Goal: Transaction & Acquisition: Obtain resource

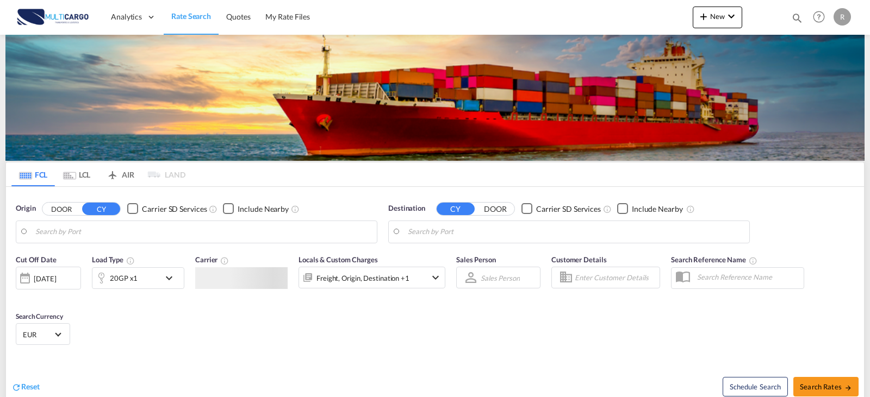
type input "[GEOGRAPHIC_DATA] ([GEOGRAPHIC_DATA]), PTLIS"
type input "[GEOGRAPHIC_DATA], MACAS"
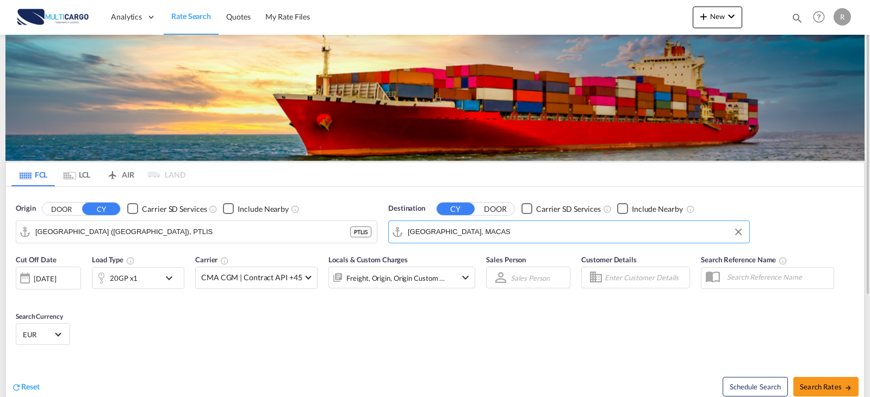
click at [522, 237] on input "[GEOGRAPHIC_DATA], MACAS" at bounding box center [576, 232] width 336 height 16
drag, startPoint x: 808, startPoint y: 384, endPoint x: 484, endPoint y: 287, distance: 338.3
click at [806, 376] on div "Schedule Search Search Rates" at bounding box center [651, 381] width 426 height 42
click at [848, 389] on md-icon "icon-arrow-right" at bounding box center [848, 388] width 8 height 8
type input "PTLIS to MACAS / [DATE]"
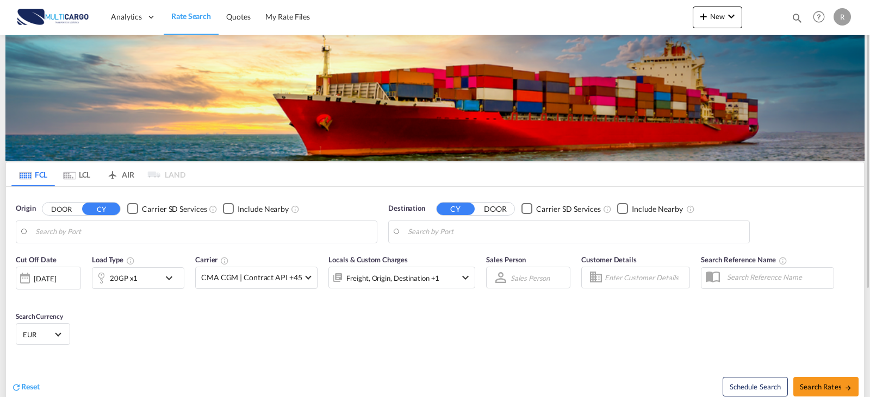
type input "[GEOGRAPHIC_DATA] ([GEOGRAPHIC_DATA]), PTLIS"
type input "[GEOGRAPHIC_DATA], MACAS"
click at [796, 17] on md-icon "icon-magnify" at bounding box center [797, 18] width 12 height 12
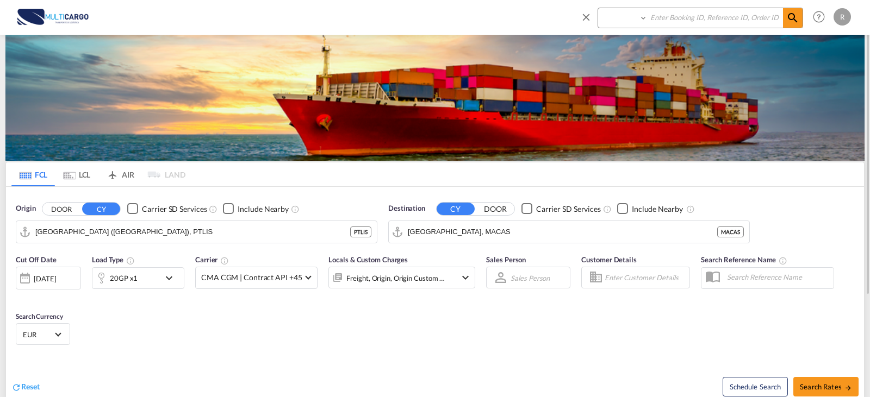
click at [629, 24] on select "Quotes" at bounding box center [624, 18] width 52 height 20
select select "Quotes"
click at [598, 8] on select "Quotes" at bounding box center [624, 18] width 52 height 20
click at [676, 22] on input at bounding box center [715, 17] width 135 height 19
type input "8511"
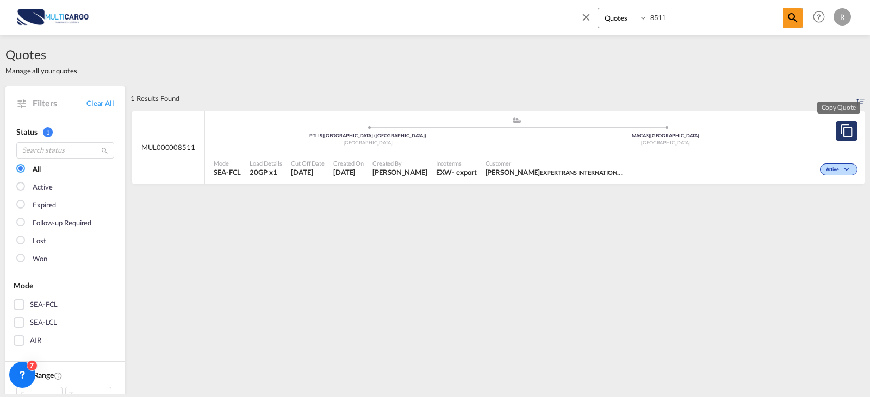
click at [840, 135] on md-icon "assets/icons/custom/copyQuote.svg" at bounding box center [846, 131] width 13 height 13
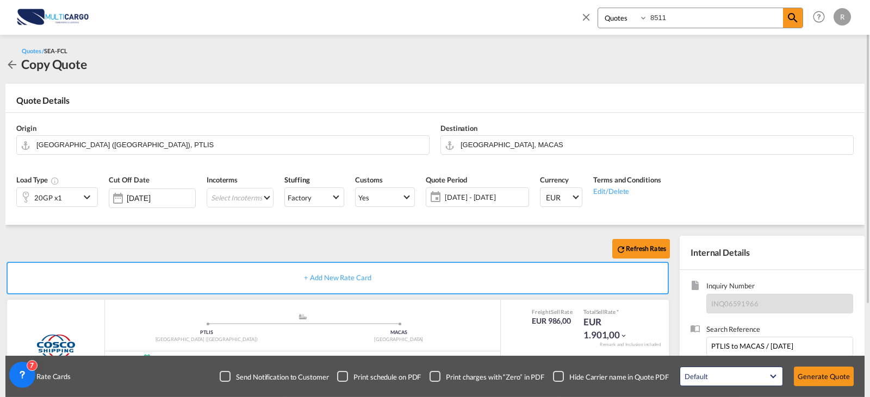
scroll to position [109, 0]
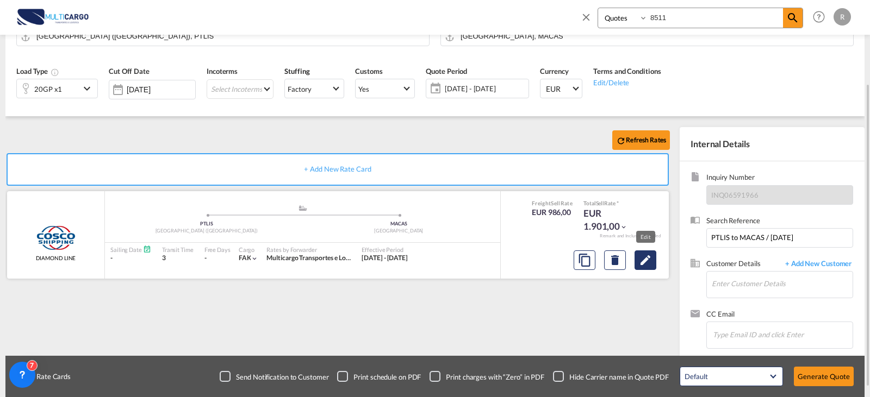
click at [640, 259] on md-icon "Edit" at bounding box center [645, 260] width 13 height 13
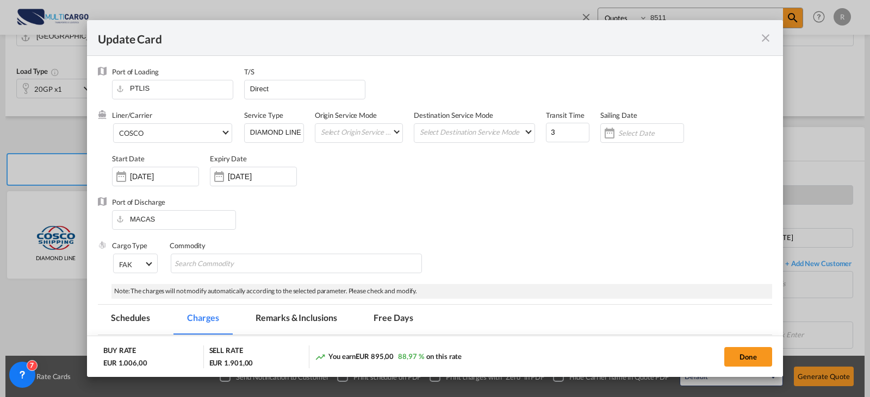
select select "per container"
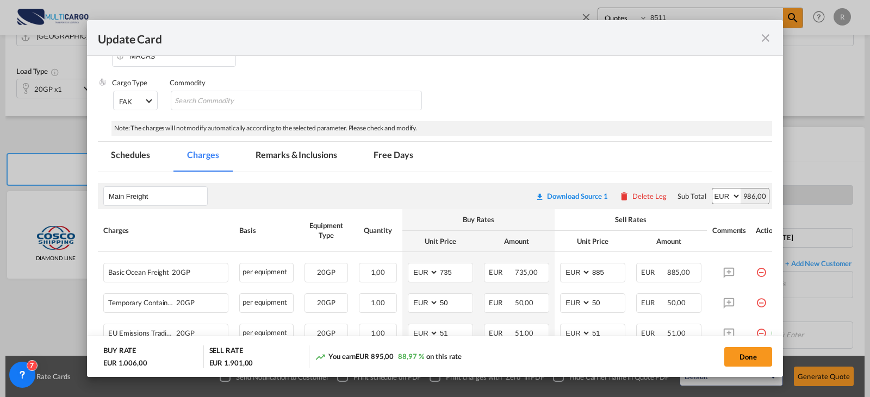
scroll to position [54, 0]
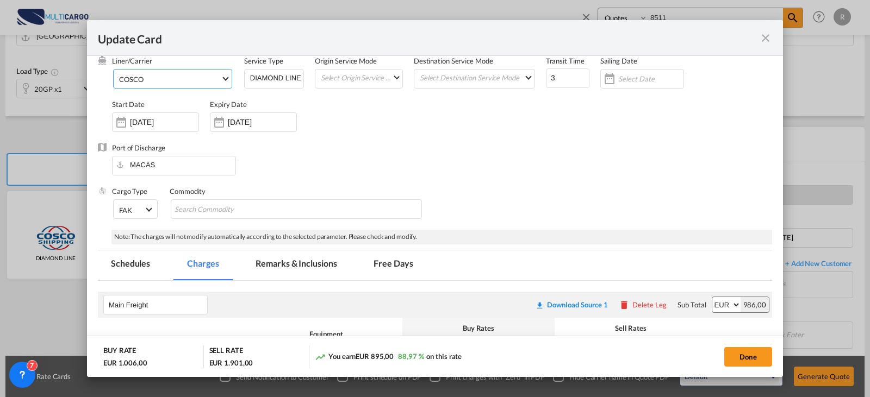
click at [203, 79] on span "COSCO" at bounding box center [170, 79] width 102 height 10
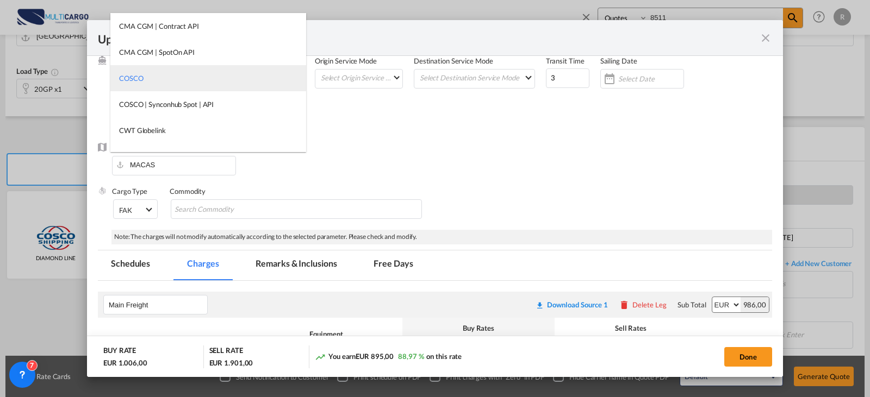
type md-option "55"
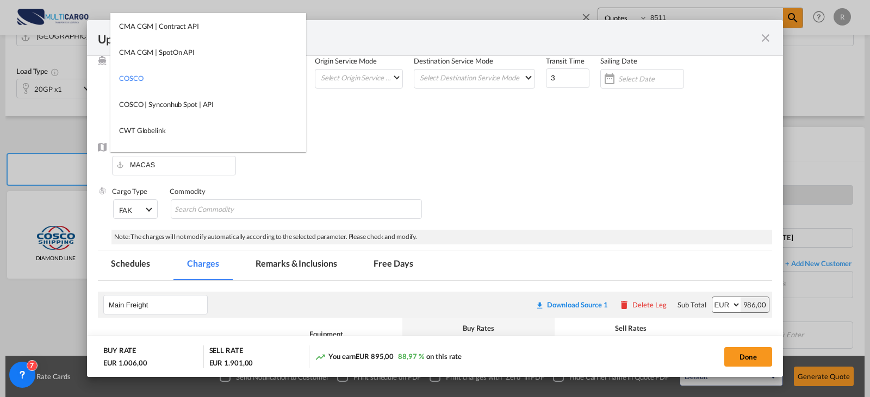
type md-option "12"
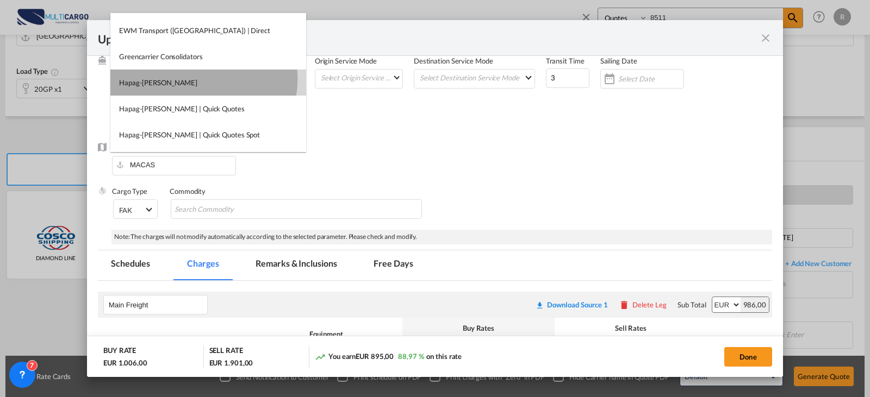
click at [203, 79] on md-option "Hapag-[PERSON_NAME]" at bounding box center [208, 83] width 196 height 26
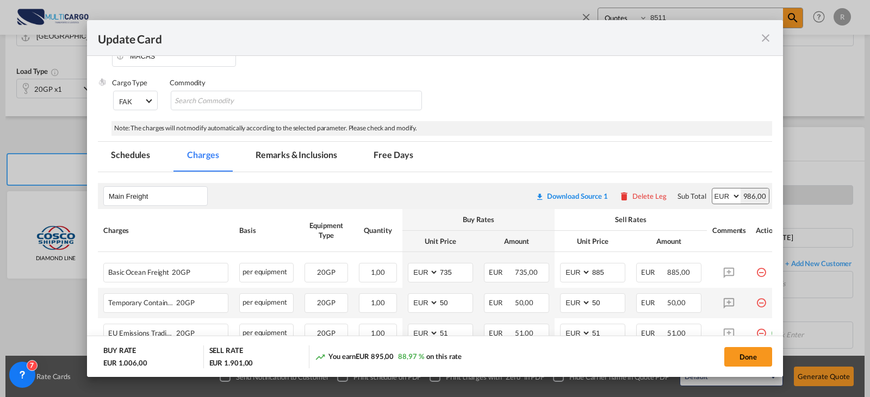
scroll to position [217, 0]
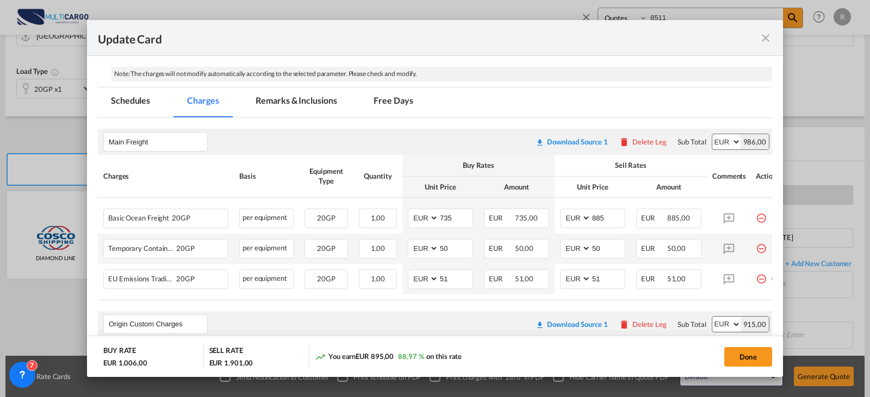
click at [761, 250] on md-icon "icon-minus-circle-outline red-400-fg" at bounding box center [761, 244] width 11 height 11
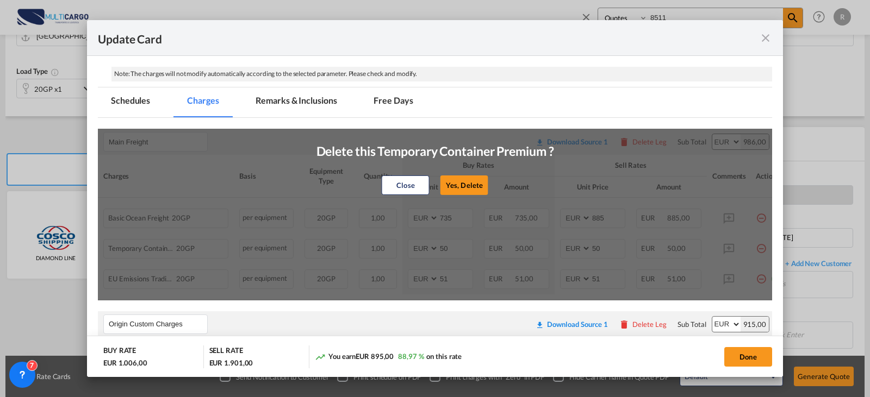
click at [488, 188] on div "Close Yes, Delete" at bounding box center [435, 185] width 238 height 26
drag, startPoint x: 466, startPoint y: 181, endPoint x: 494, endPoint y: 187, distance: 28.5
click at [467, 181] on button "Yes, Delete" at bounding box center [464, 186] width 48 height 20
type input "51"
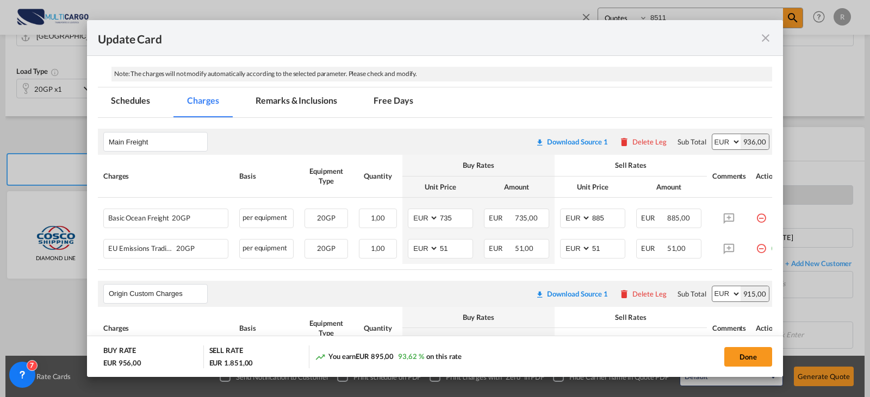
click at [766, 249] on md-dialog-content "Port of Loading PTLIS T/S Direct Liner/Carrier Hapag-Lloyd Service Type DIAMOND…" at bounding box center [435, 217] width 696 height 322
click at [760, 250] on md-icon "icon-minus-circle-outline red-400-fg" at bounding box center [761, 244] width 11 height 11
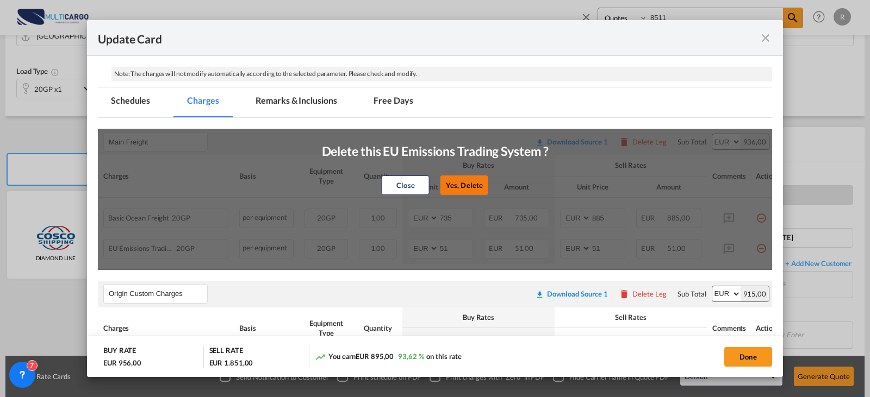
click at [470, 182] on button "Yes, Delete" at bounding box center [464, 186] width 48 height 20
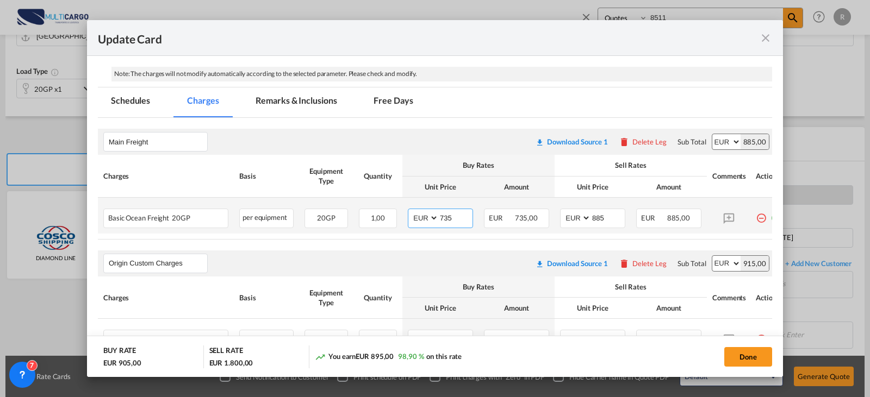
drag, startPoint x: 455, startPoint y: 216, endPoint x: 423, endPoint y: 210, distance: 32.1
click at [423, 210] on md-input-container "AED AFN ALL AMD ANG AOA ARS AUD AWG AZN BAM BBD BDT BGN BHD BIF BMD BND BOB BRL…" at bounding box center [440, 219] width 65 height 20
type input "731"
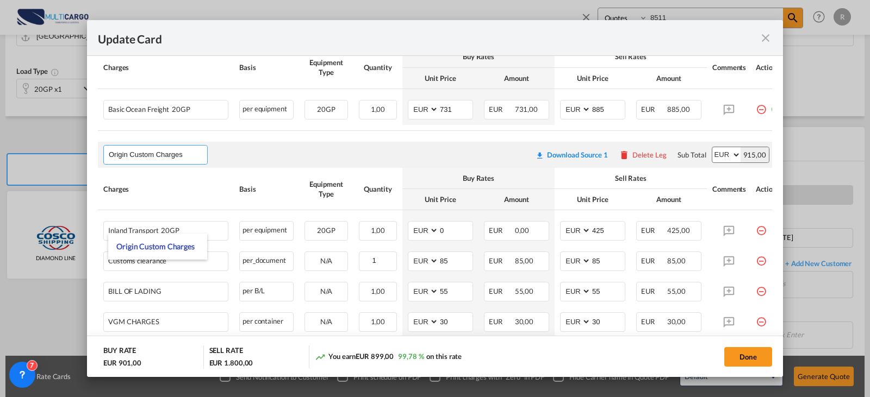
scroll to position [381, 0]
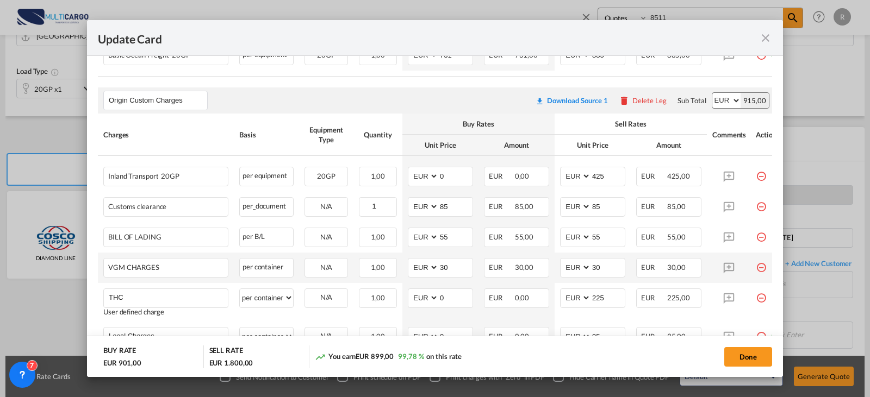
click at [288, 283] on td "per container per container can not applied for this charge. Please Select Alre…" at bounding box center [266, 268] width 65 height 30
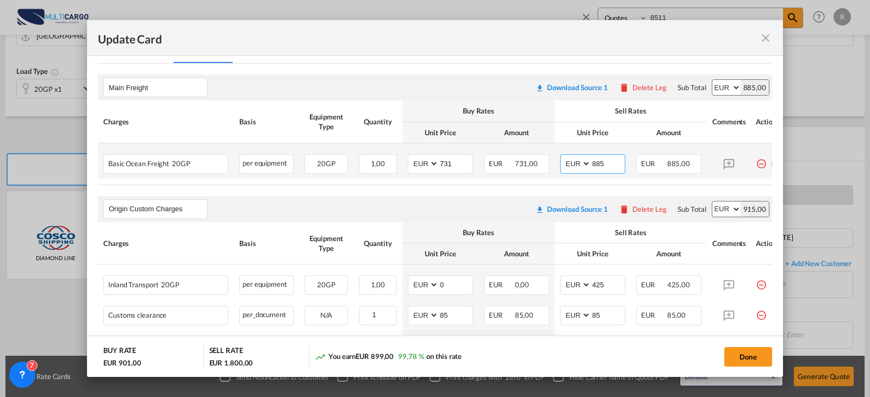
click at [604, 165] on input "885" at bounding box center [608, 163] width 34 height 16
type input "8"
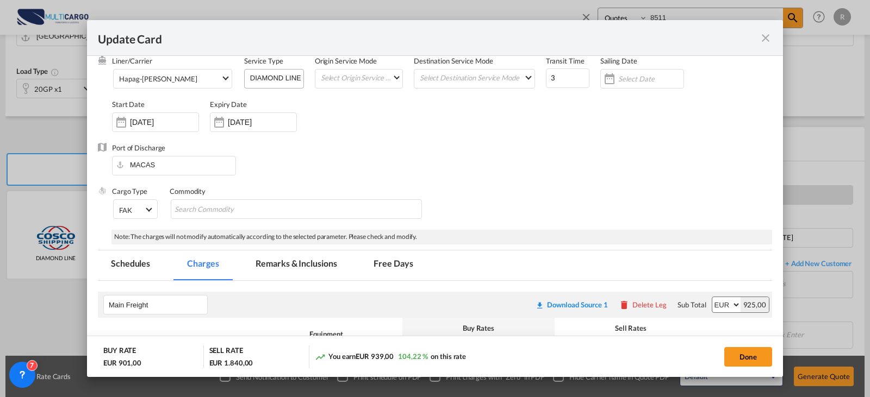
scroll to position [0, 0]
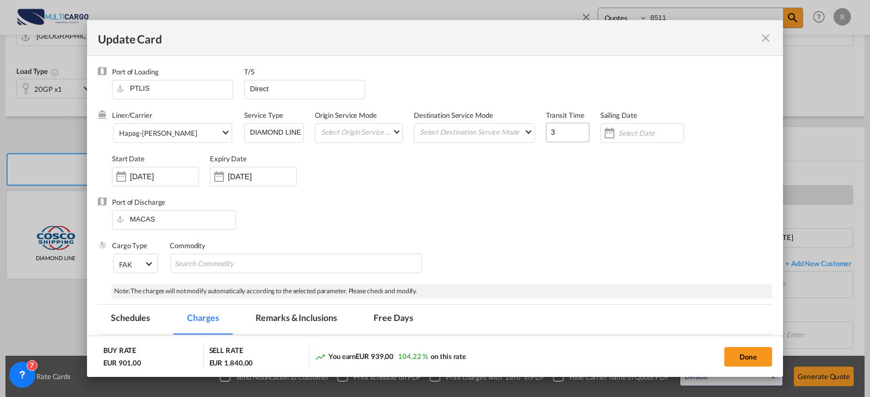
type input "925"
drag, startPoint x: 555, startPoint y: 130, endPoint x: 536, endPoint y: 127, distance: 19.8
click at [536, 127] on div "Liner/Carrier Hapag-Lloyd Service Type DIAMOND LINE Origin Service Mode Select …" at bounding box center [442, 153] width 660 height 87
type input "9"
drag, startPoint x: 251, startPoint y: 134, endPoint x: 376, endPoint y: 138, distance: 125.6
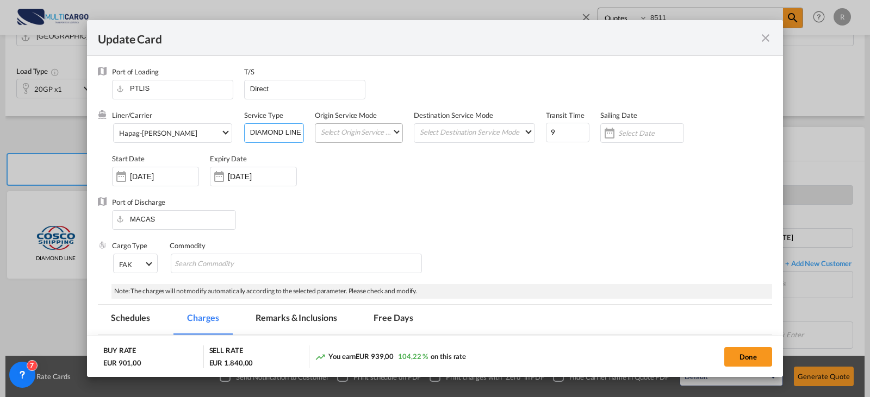
click at [373, 138] on div "Liner/Carrier Hapag-Lloyd Service Type DIAMOND LINE Origin Service Mode Select …" at bounding box center [442, 153] width 660 height 87
click at [725, 359] on div "Done" at bounding box center [643, 357] width 257 height 22
click at [746, 357] on button "Done" at bounding box center [748, 357] width 48 height 20
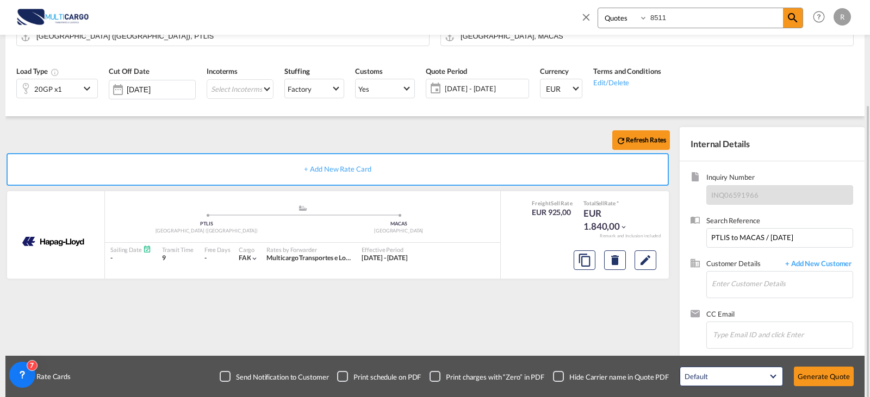
scroll to position [121, 0]
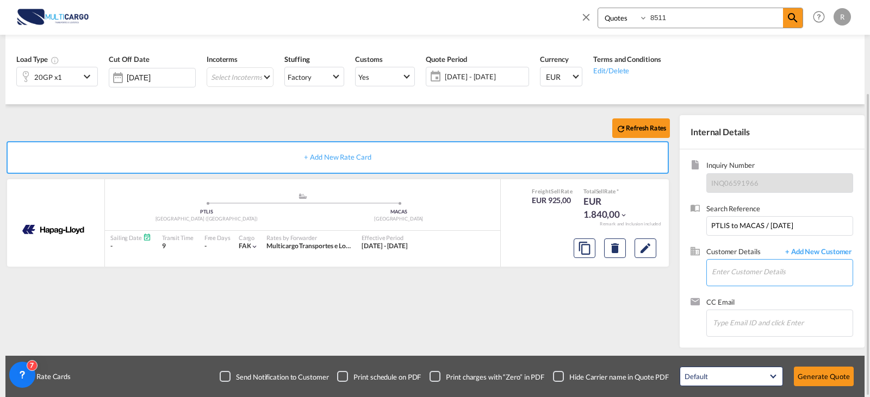
click at [781, 272] on input "Enter Customer Details" at bounding box center [782, 272] width 141 height 24
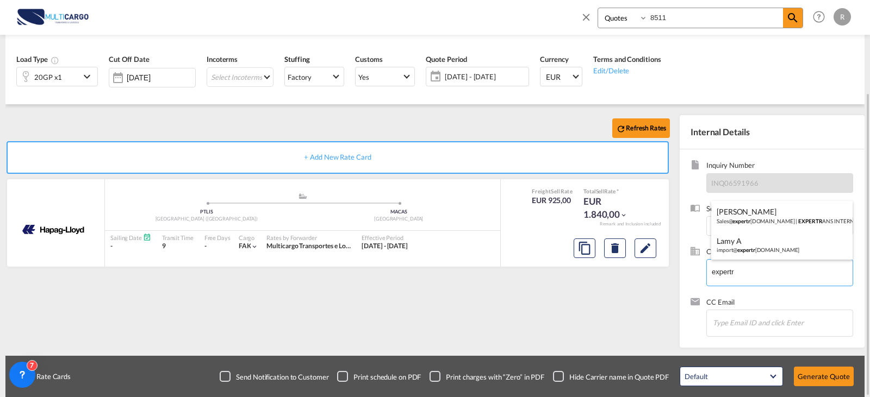
click at [767, 246] on div "Lamy A import@ expertr ans-ma.com" at bounding box center [781, 245] width 141 height 29
type input "expertrans-ma.com, Lamy A, import@expertrans-ma.com"
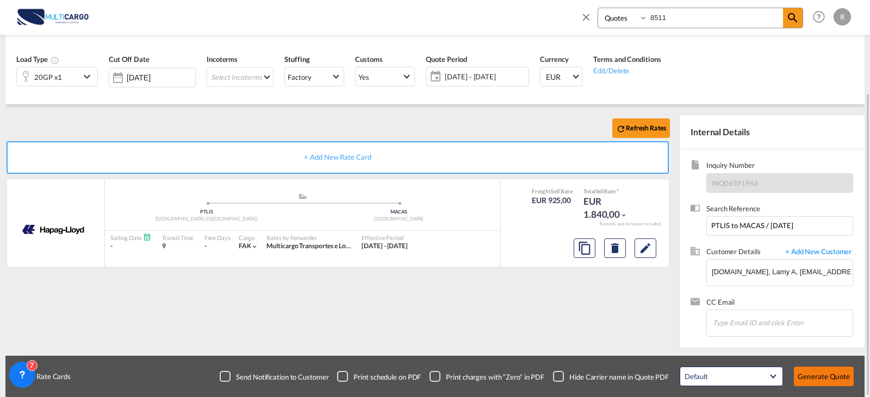
click at [835, 376] on button "Generate Quote" at bounding box center [824, 377] width 60 height 20
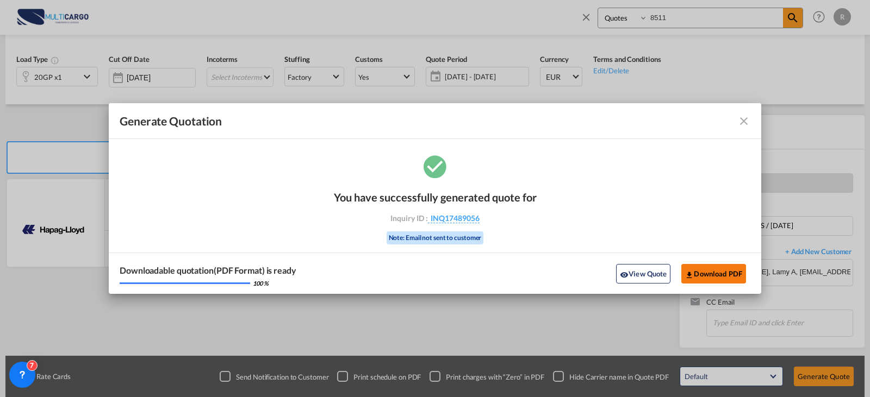
click at [701, 276] on button "Download PDF" at bounding box center [713, 274] width 65 height 20
